Goal: Task Accomplishment & Management: Manage account settings

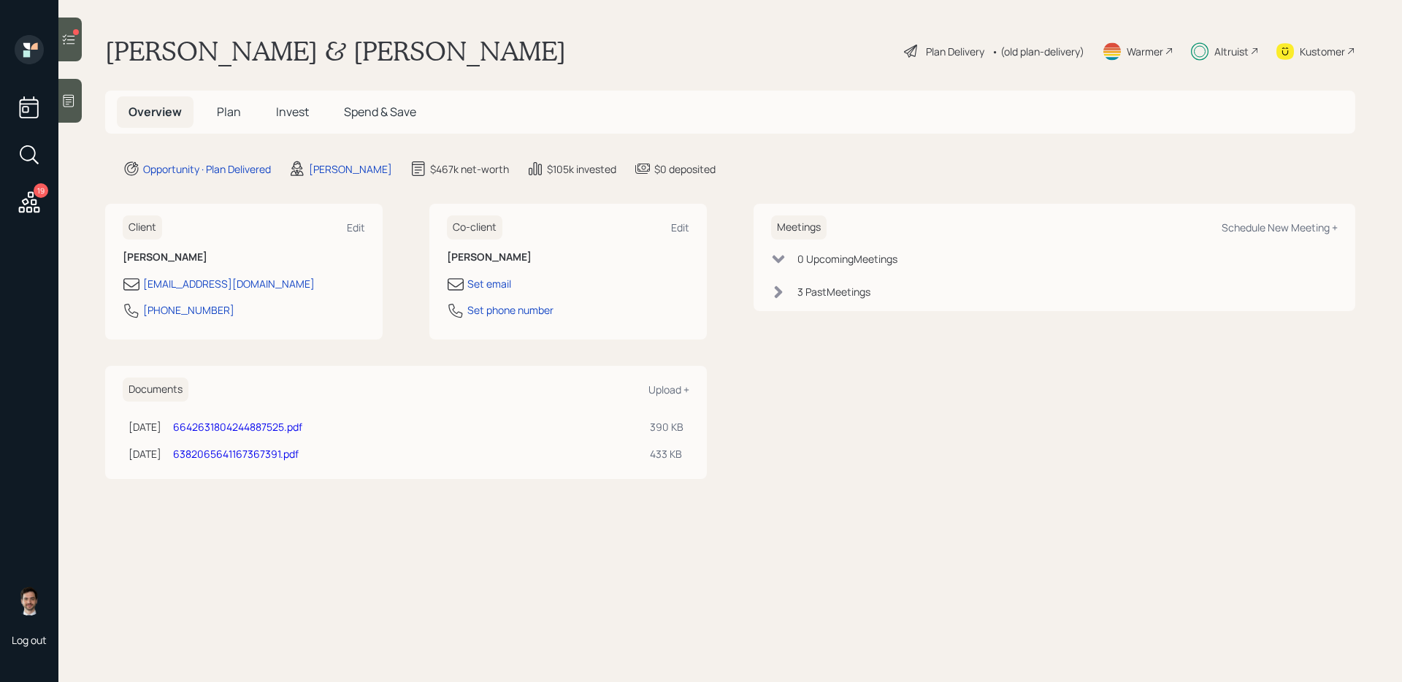
click at [215, 115] on h5 "Plan" at bounding box center [228, 111] width 47 height 31
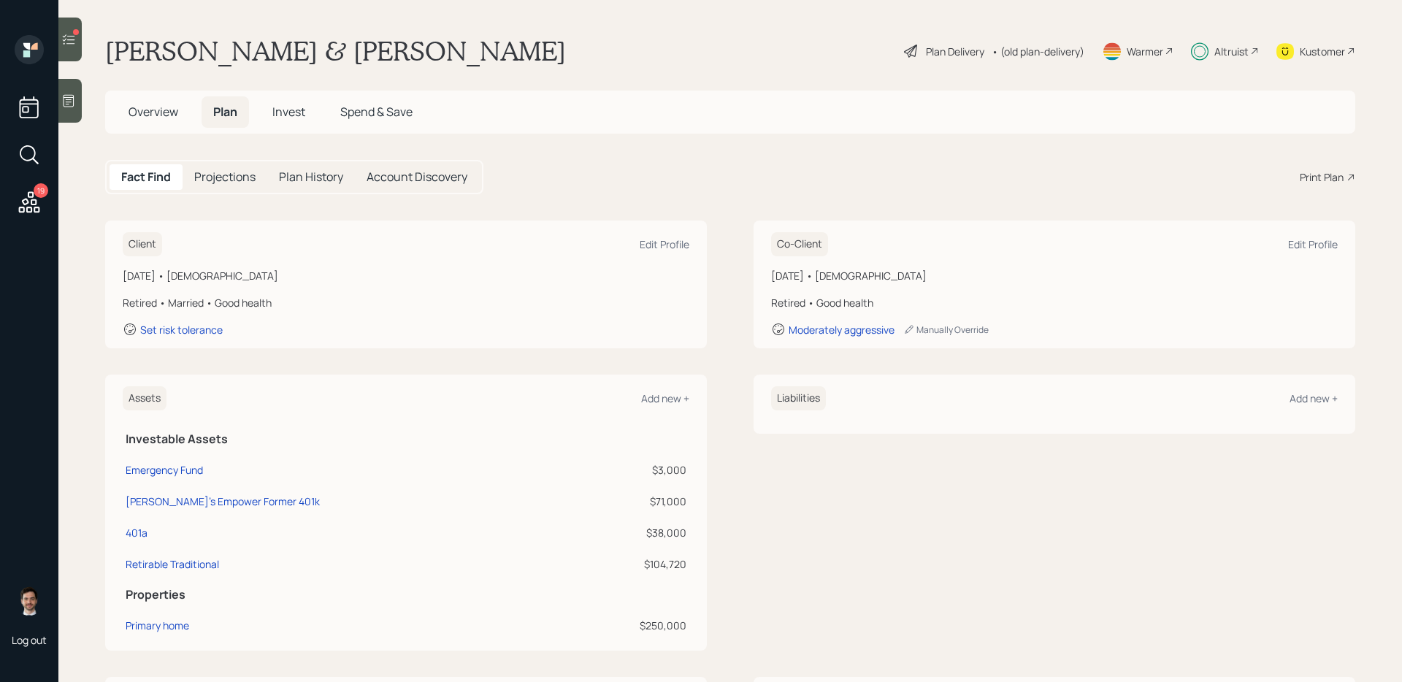
click at [291, 110] on span "Invest" at bounding box center [288, 112] width 33 height 16
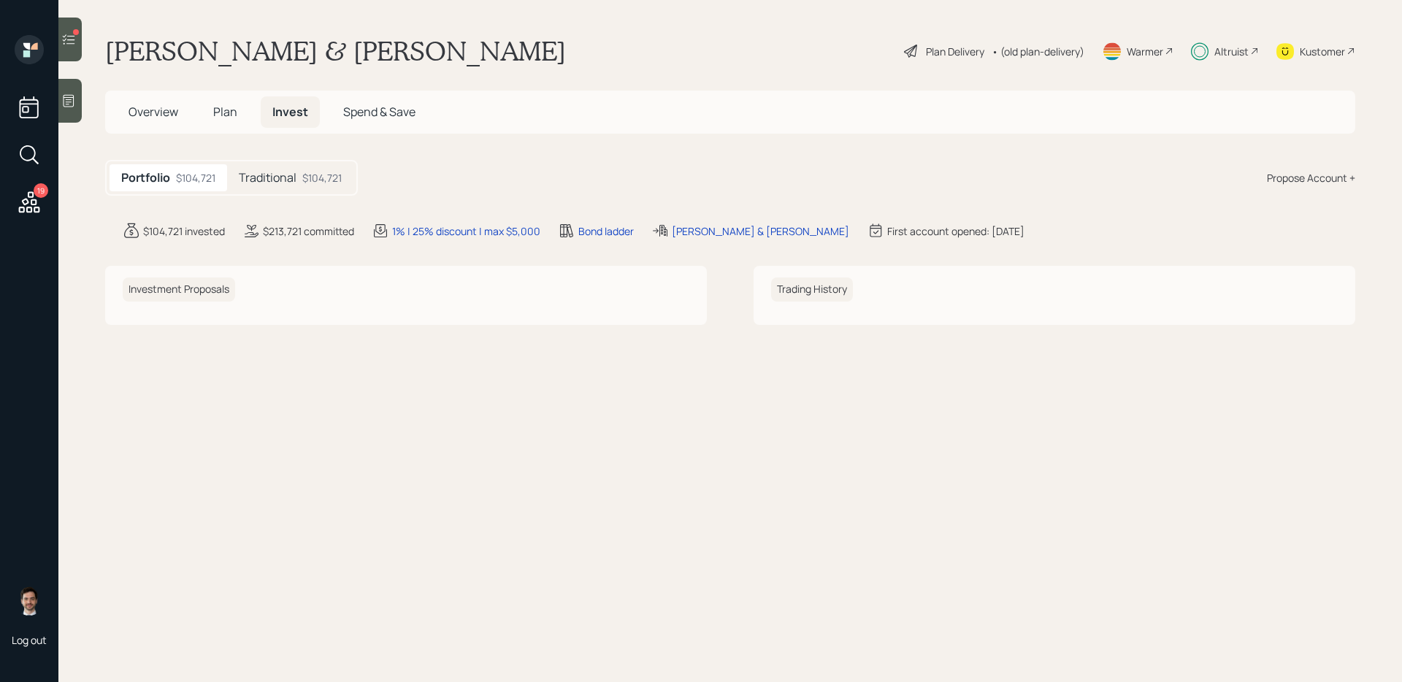
click at [275, 169] on div "Traditional $104,721" at bounding box center [290, 177] width 126 height 27
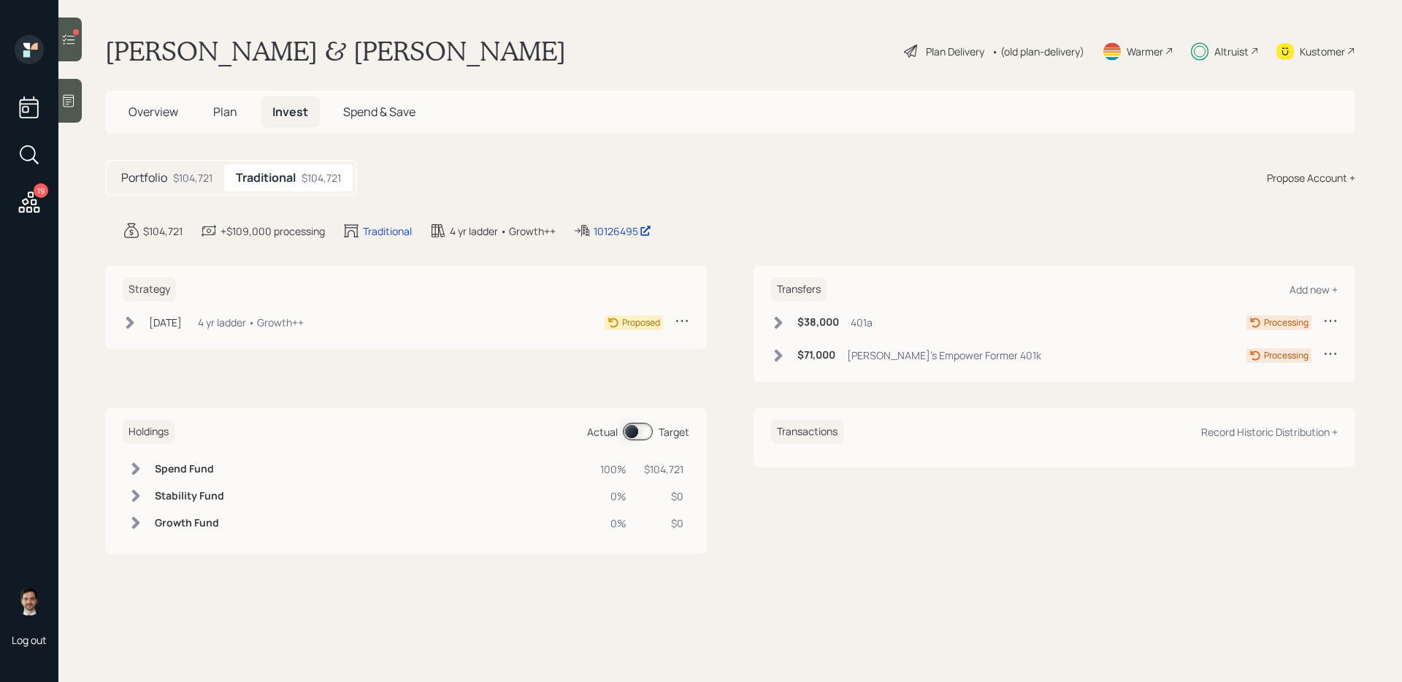
click at [134, 321] on icon at bounding box center [130, 322] width 15 height 15
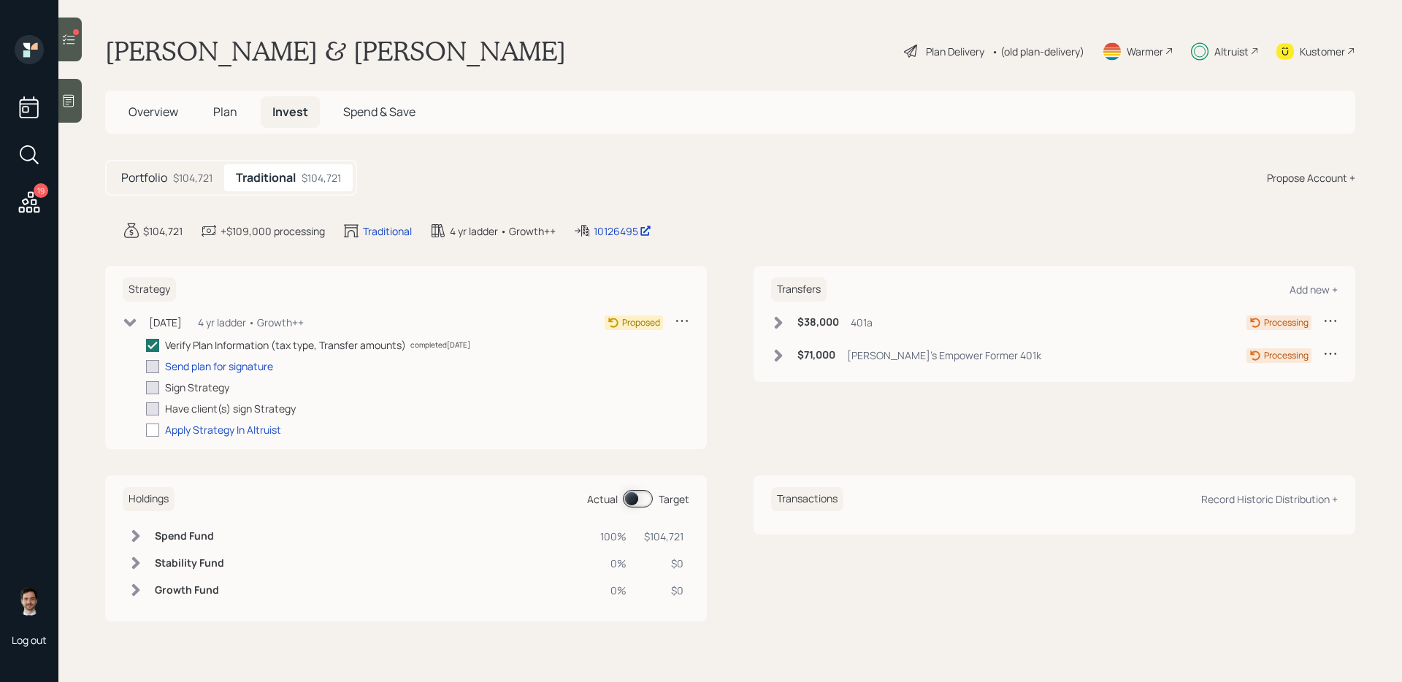
click at [1337, 48] on div "Kustomer" at bounding box center [1322, 51] width 45 height 15
click at [257, 367] on div "Send plan for signature" at bounding box center [219, 366] width 108 height 15
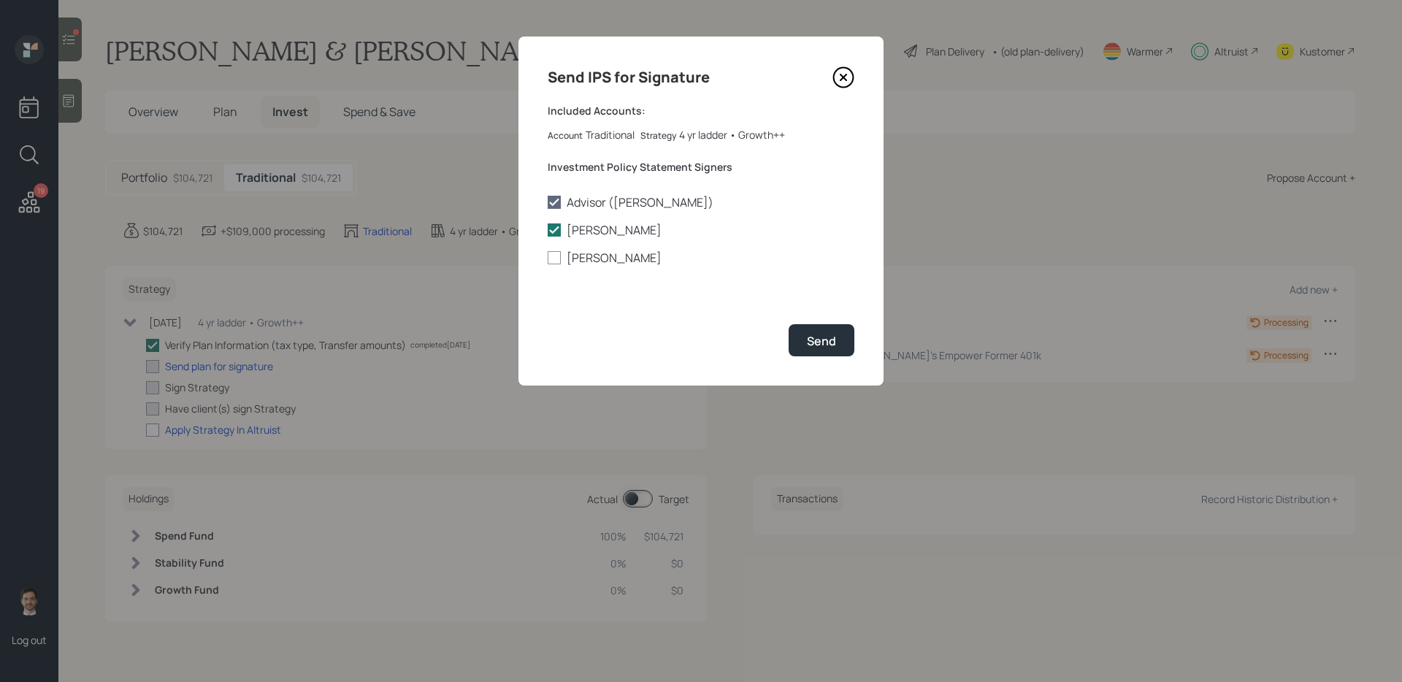
click at [852, 79] on icon at bounding box center [844, 78] width 20 height 20
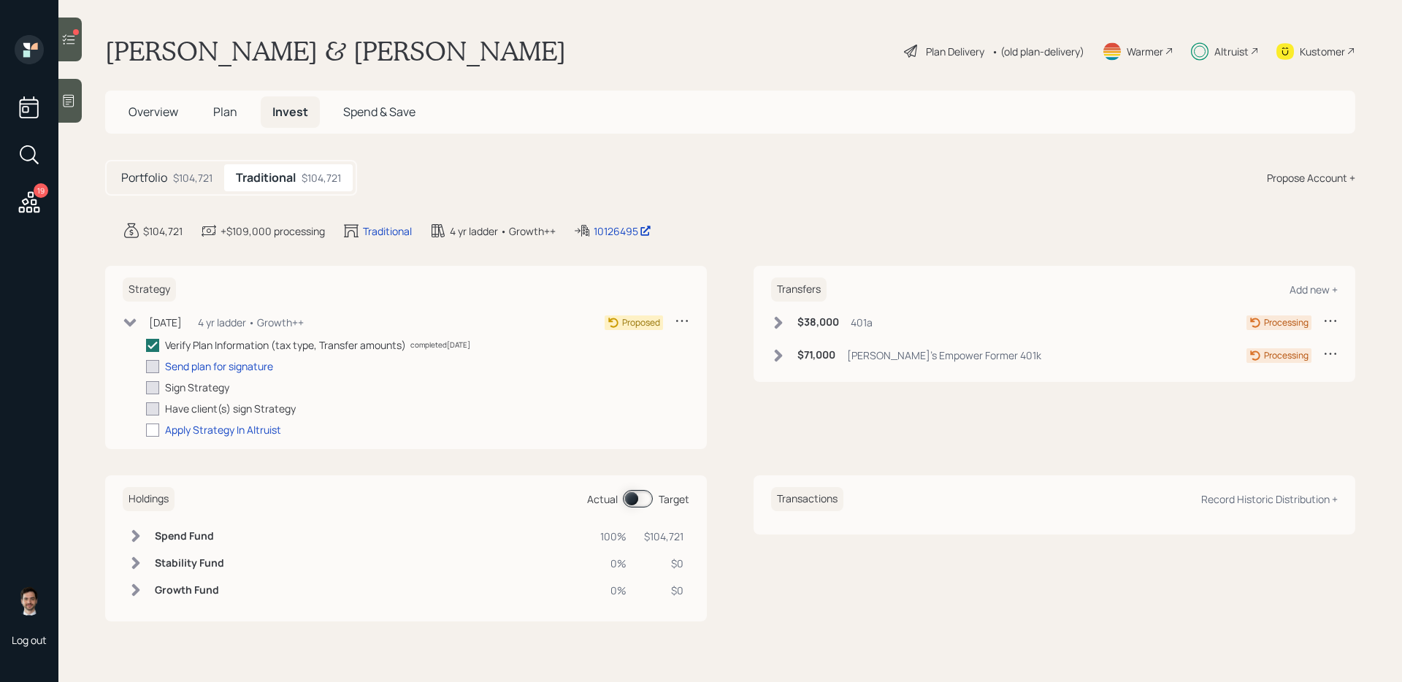
click at [783, 326] on icon at bounding box center [778, 322] width 15 height 15
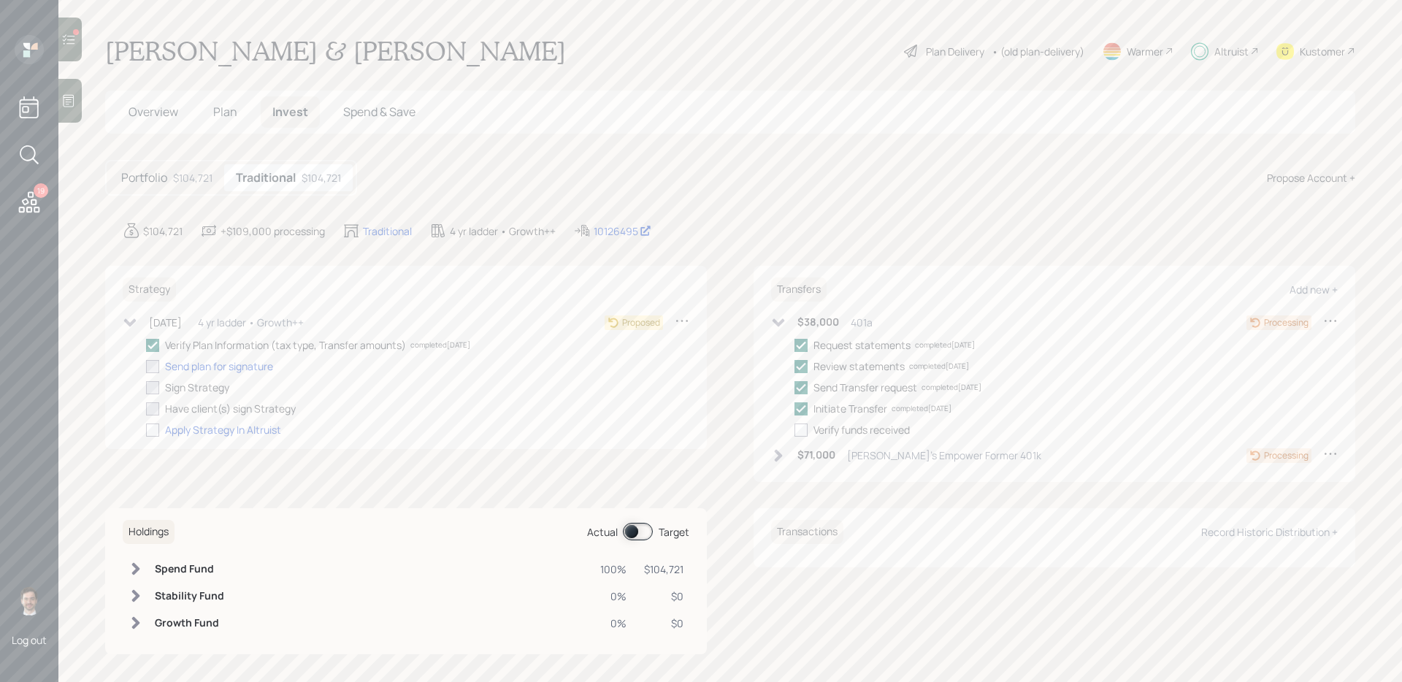
click at [854, 315] on div "401a" at bounding box center [862, 322] width 22 height 15
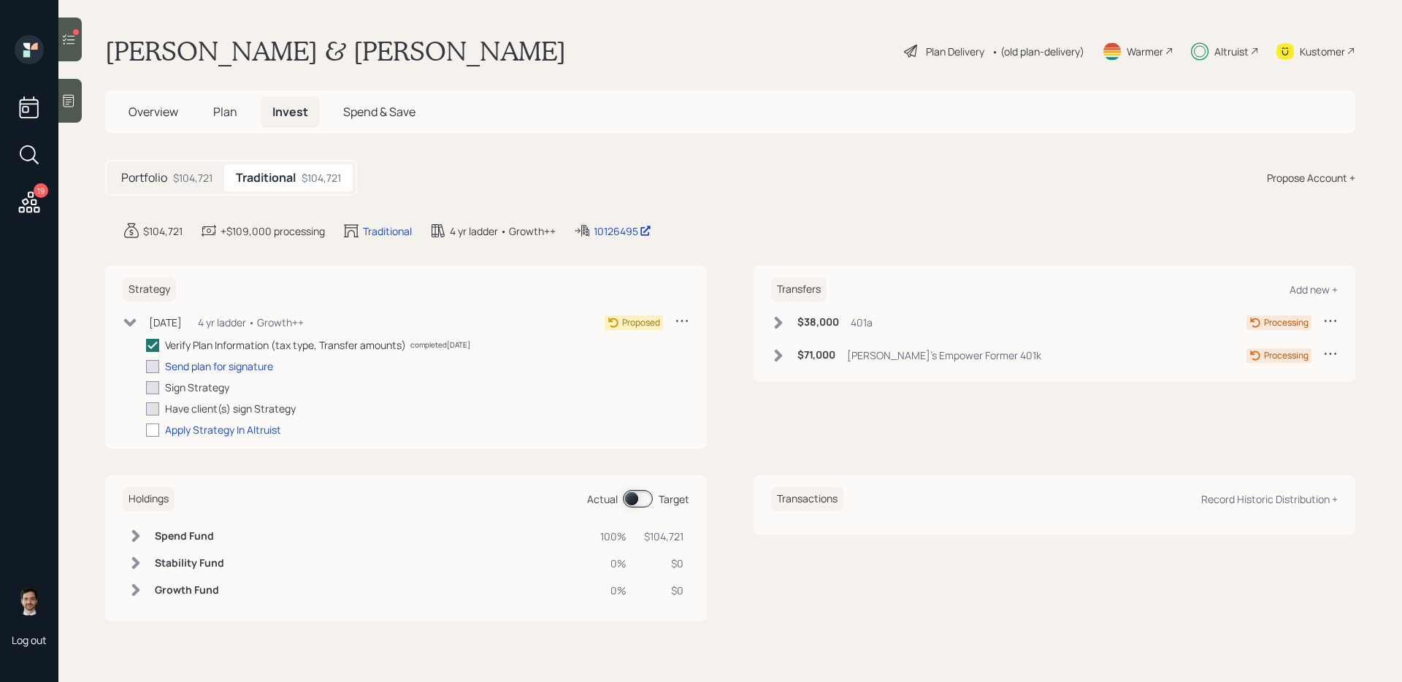
click at [221, 126] on h5 "Plan" at bounding box center [225, 111] width 47 height 31
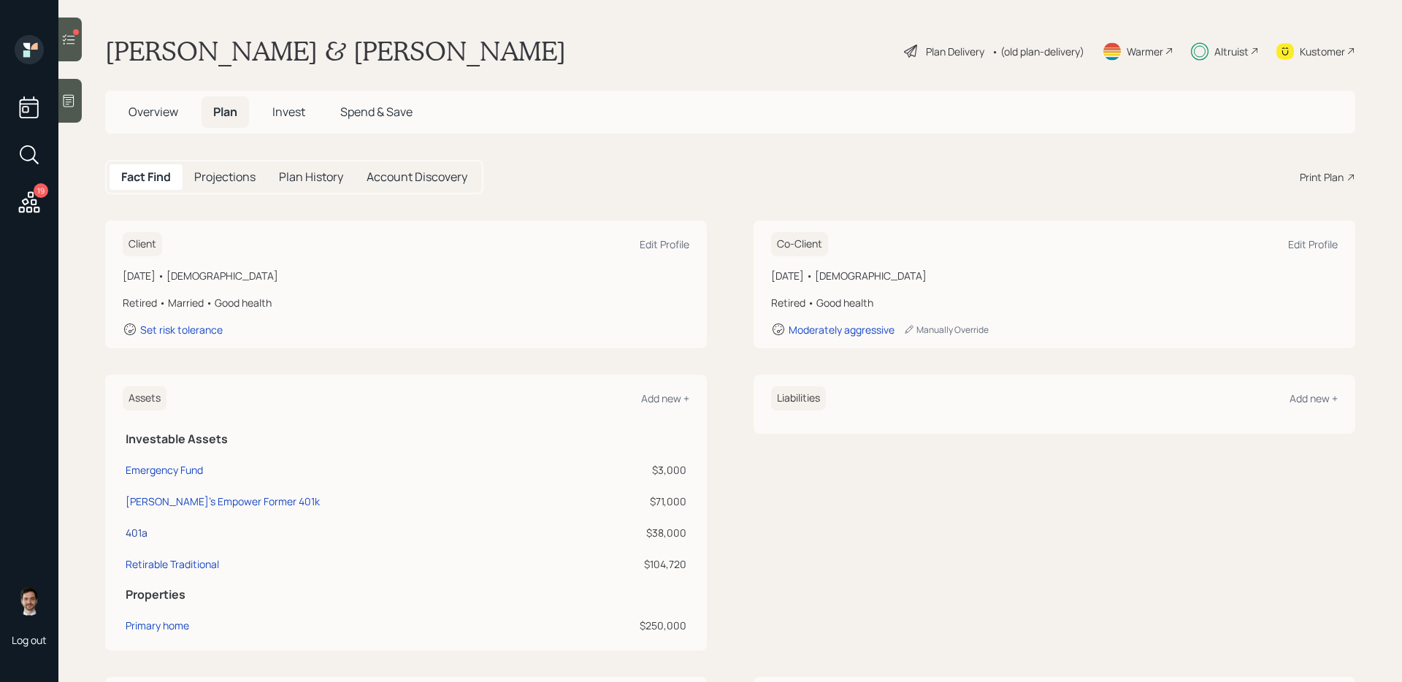
click at [138, 534] on div "401a" at bounding box center [137, 532] width 22 height 15
select select "company_sponsored"
select select "balanced"
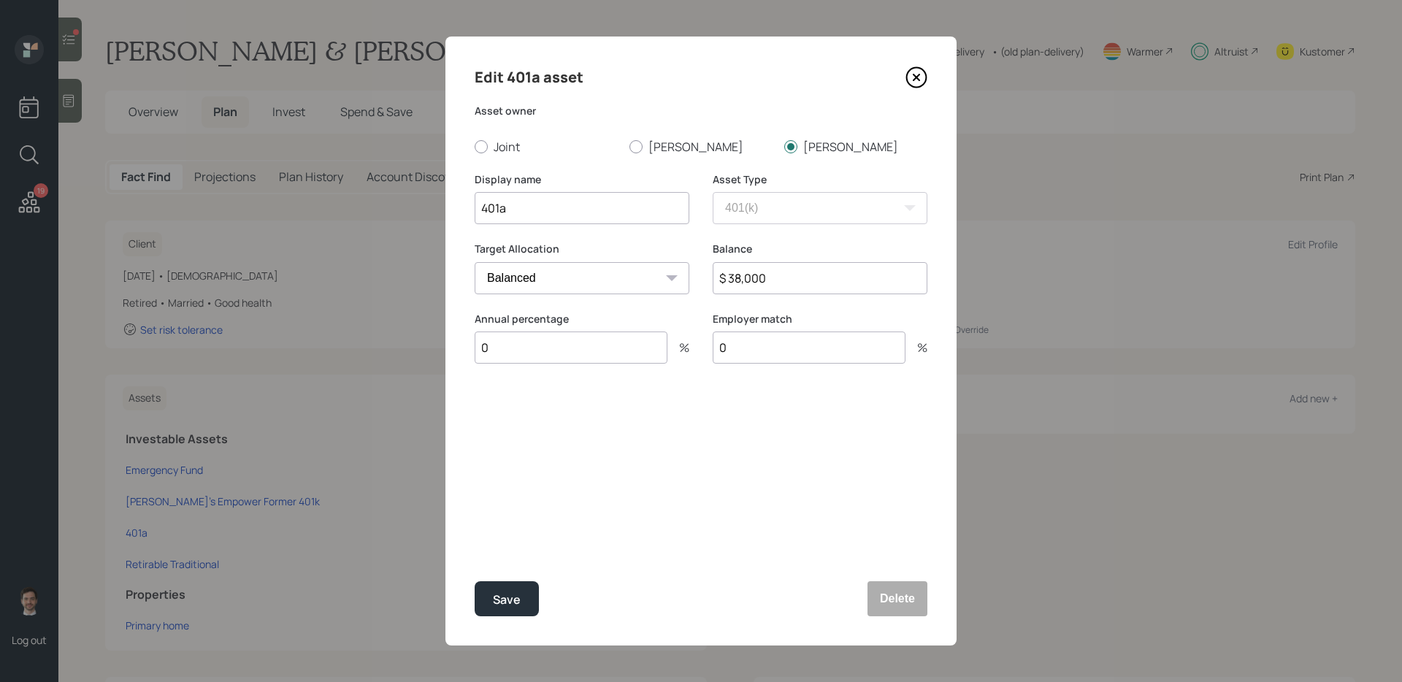
click at [918, 74] on icon at bounding box center [916, 77] width 22 height 22
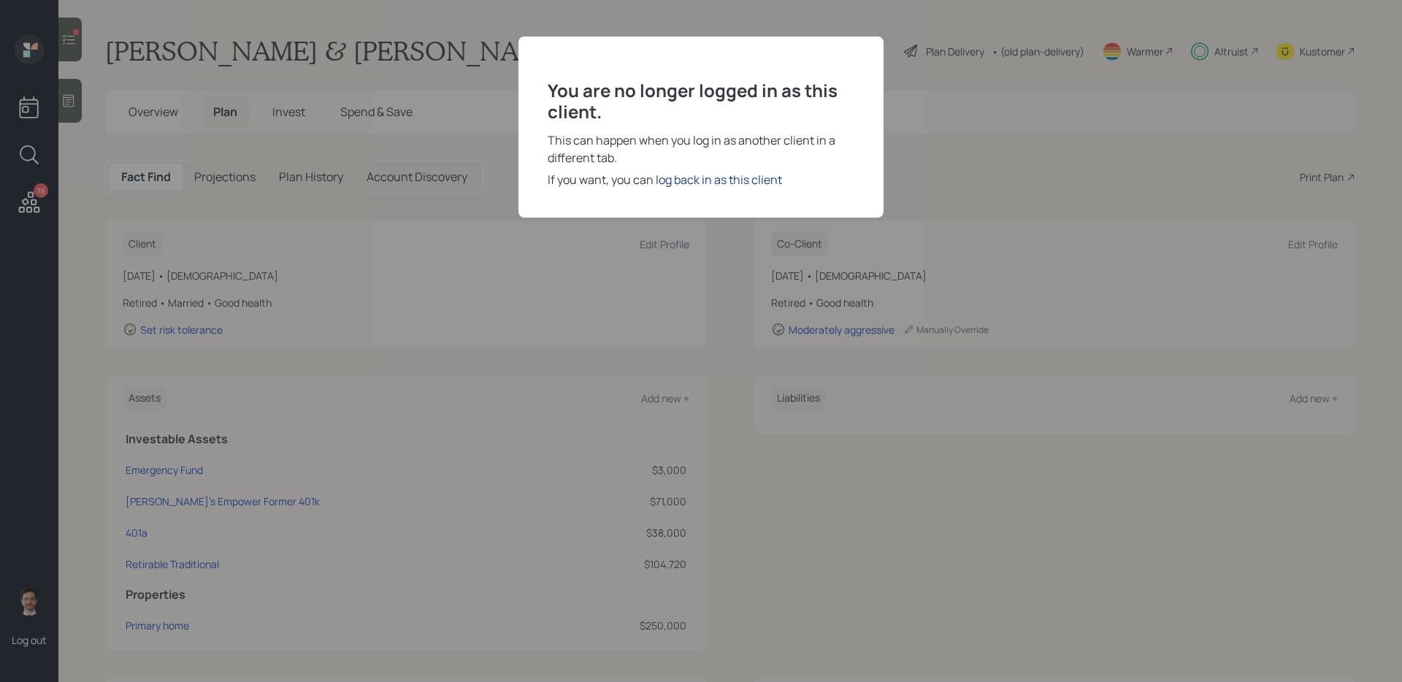
click at [708, 182] on div "log back in as this client" at bounding box center [719, 180] width 126 height 18
